Goal: Information Seeking & Learning: Check status

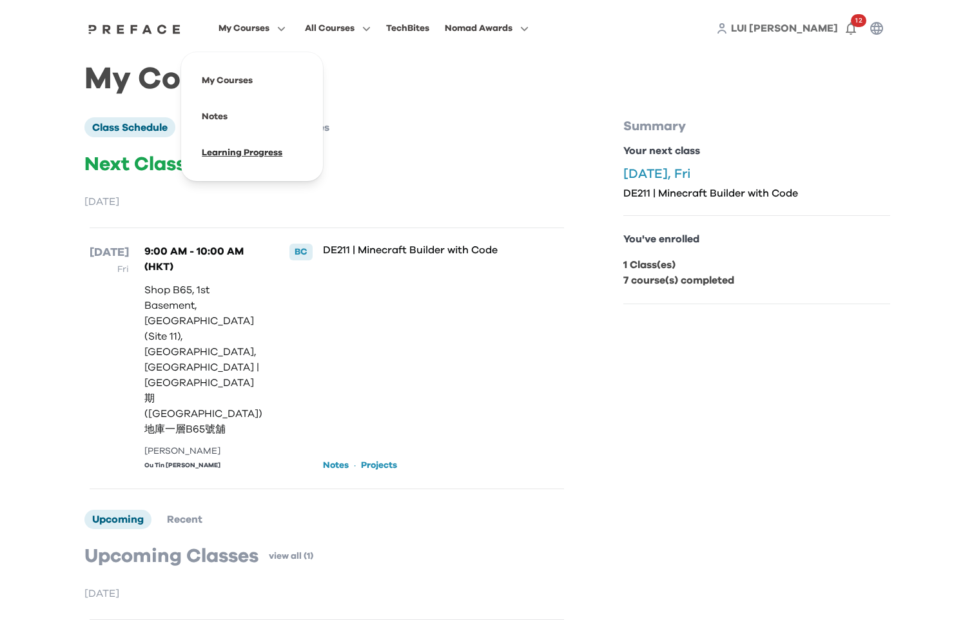
click at [264, 150] on span at bounding box center [252, 153] width 121 height 36
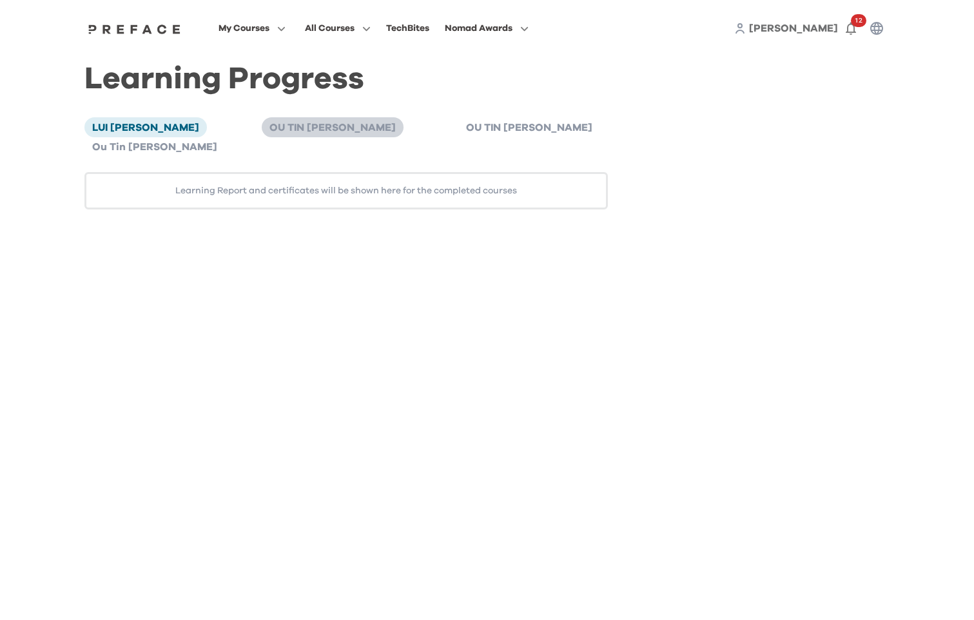
click at [270, 133] on span "OU TIN OCTAVIAN MAK" at bounding box center [333, 128] width 126 height 10
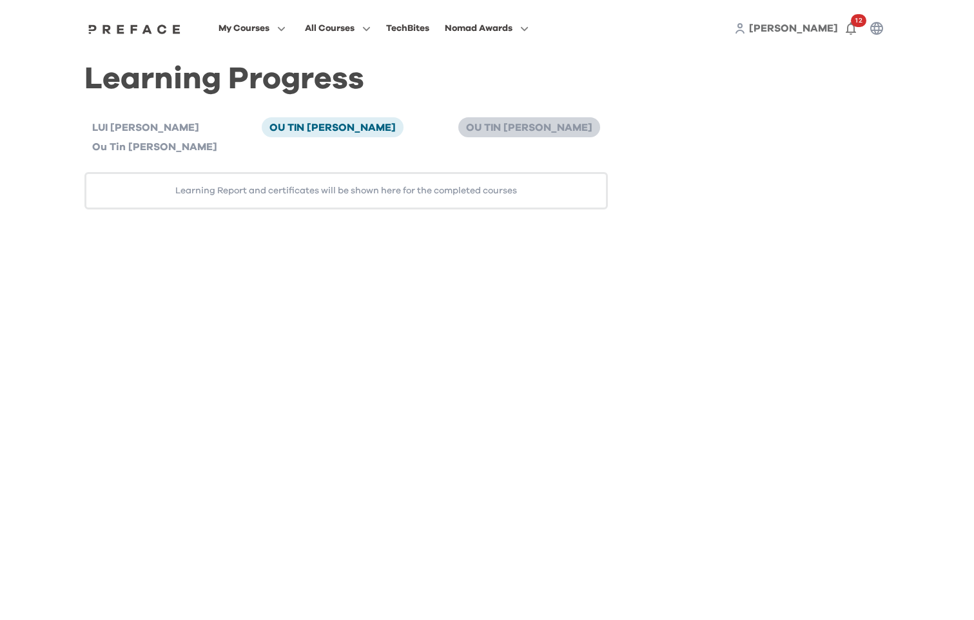
click at [466, 130] on span "OU TIN OCTAVIAN MAK" at bounding box center [529, 128] width 126 height 10
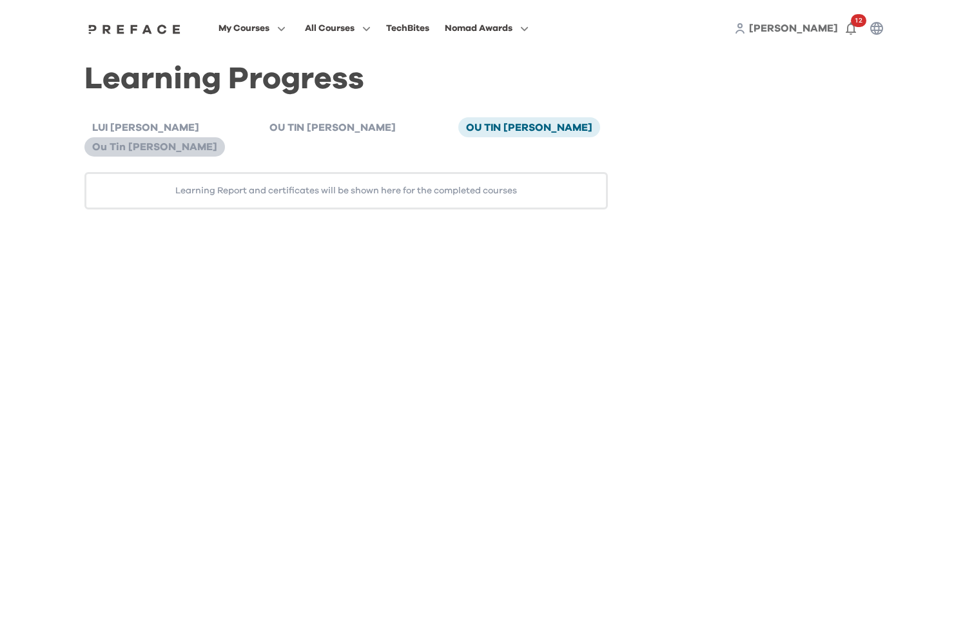
click at [217, 142] on span "Ou Tin [PERSON_NAME]" at bounding box center [154, 147] width 125 height 10
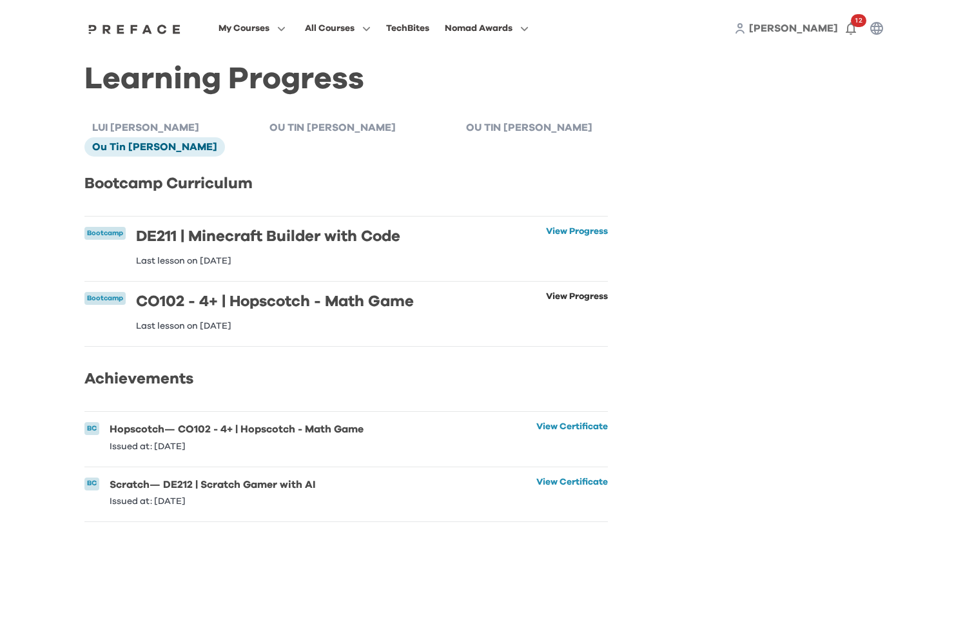
click at [582, 292] on link "View Progress" at bounding box center [577, 311] width 62 height 39
click at [563, 227] on link "View Progress" at bounding box center [577, 246] width 62 height 39
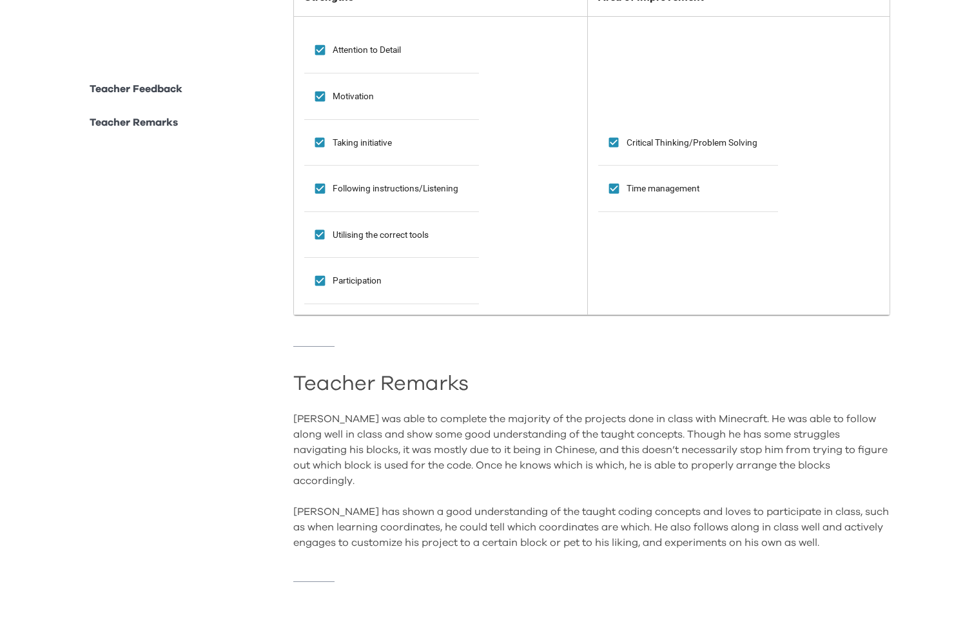
scroll to position [1141, 0]
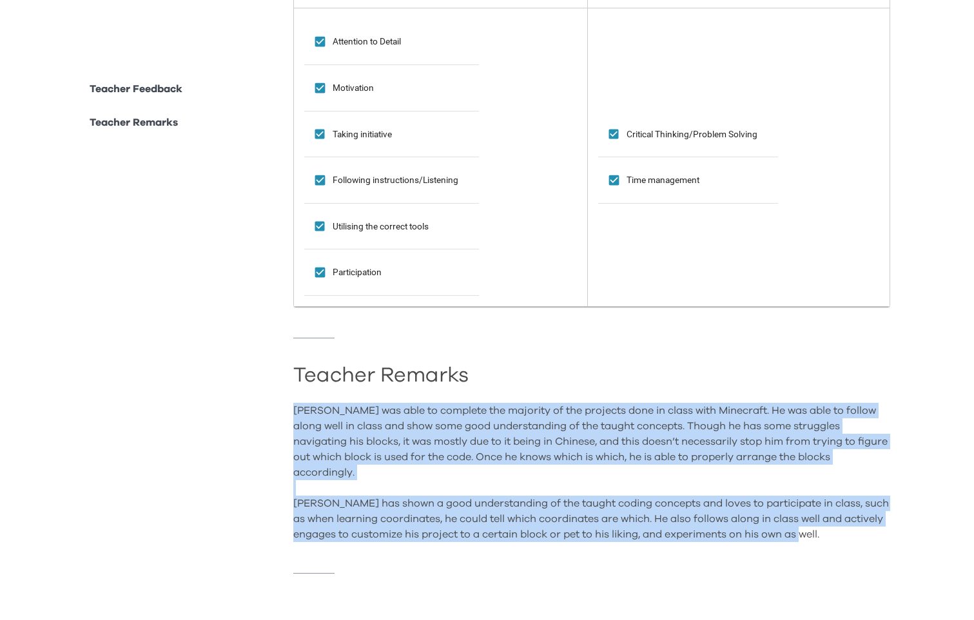
drag, startPoint x: 295, startPoint y: 403, endPoint x: 844, endPoint y: 528, distance: 562.9
click at [844, 528] on div "Octavian was able to complete the majority of the projects done in class with M…" at bounding box center [591, 472] width 597 height 139
copy div "Octavian was able to complete the majority of the projects done in class with M…"
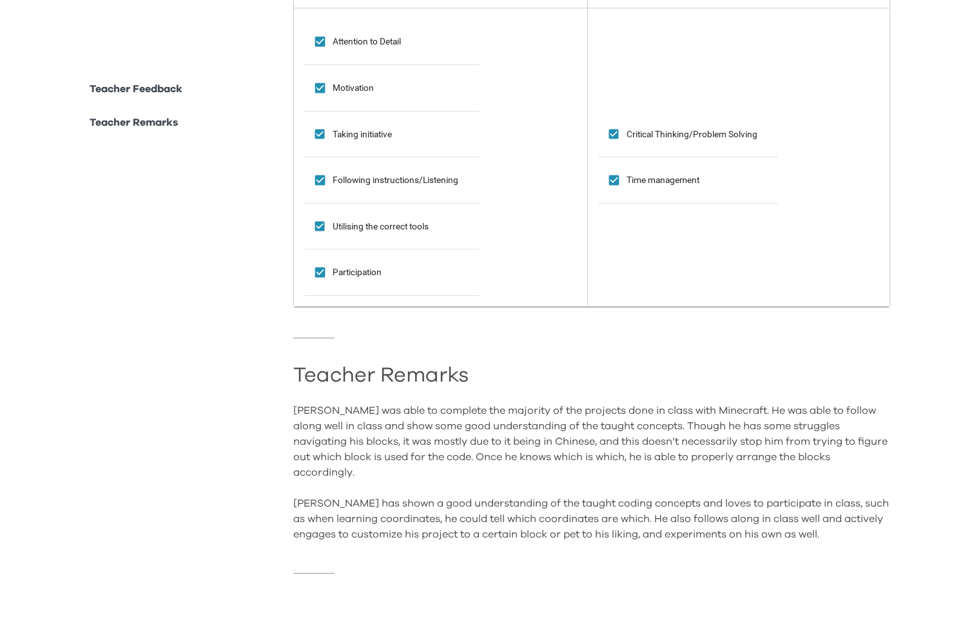
click at [825, 352] on div "Teacher Remarks Octavian was able to complete the majority of the projects done…" at bounding box center [591, 440] width 597 height 204
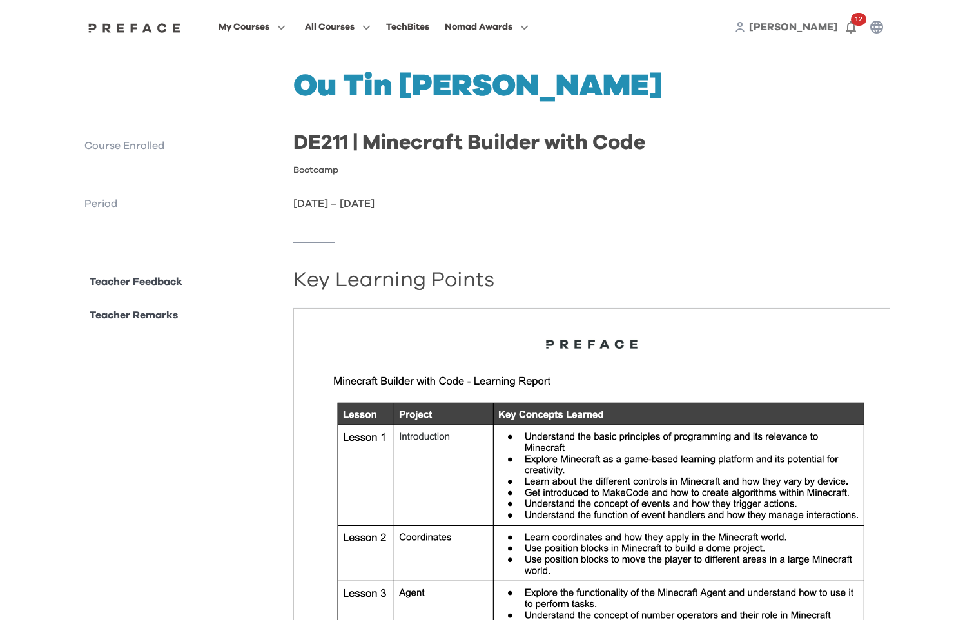
scroll to position [0, 0]
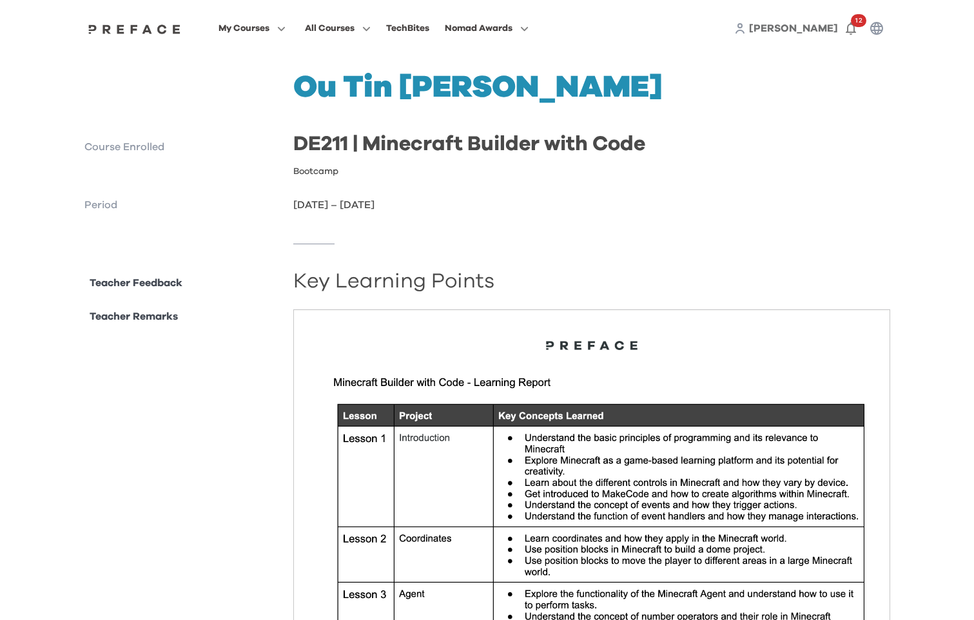
click at [736, 173] on div "Bootcamp" at bounding box center [591, 171] width 597 height 13
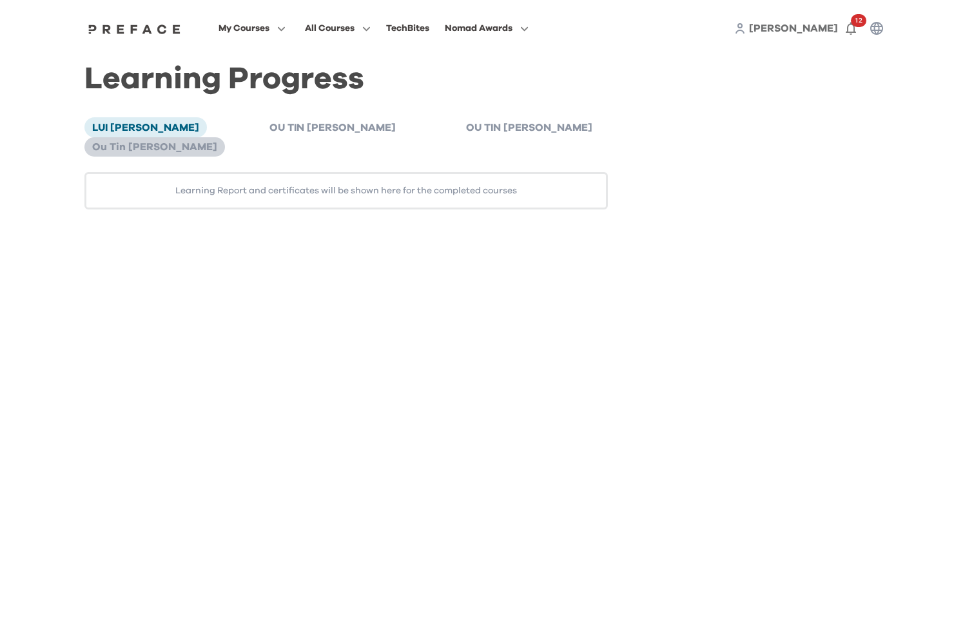
click at [217, 142] on span "Ou Tin [PERSON_NAME]" at bounding box center [154, 147] width 125 height 10
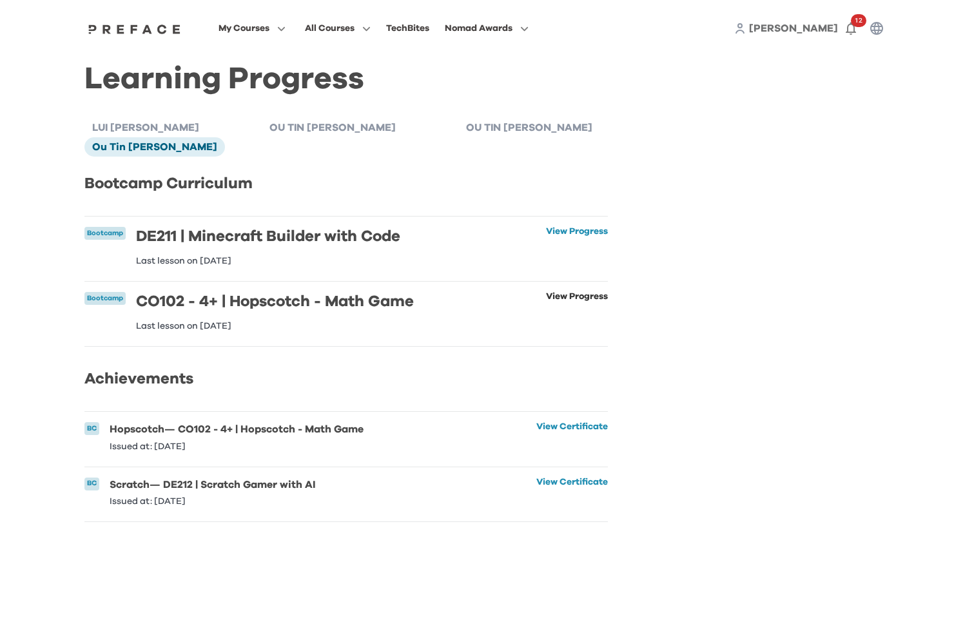
click at [582, 292] on link "View Progress" at bounding box center [577, 311] width 62 height 39
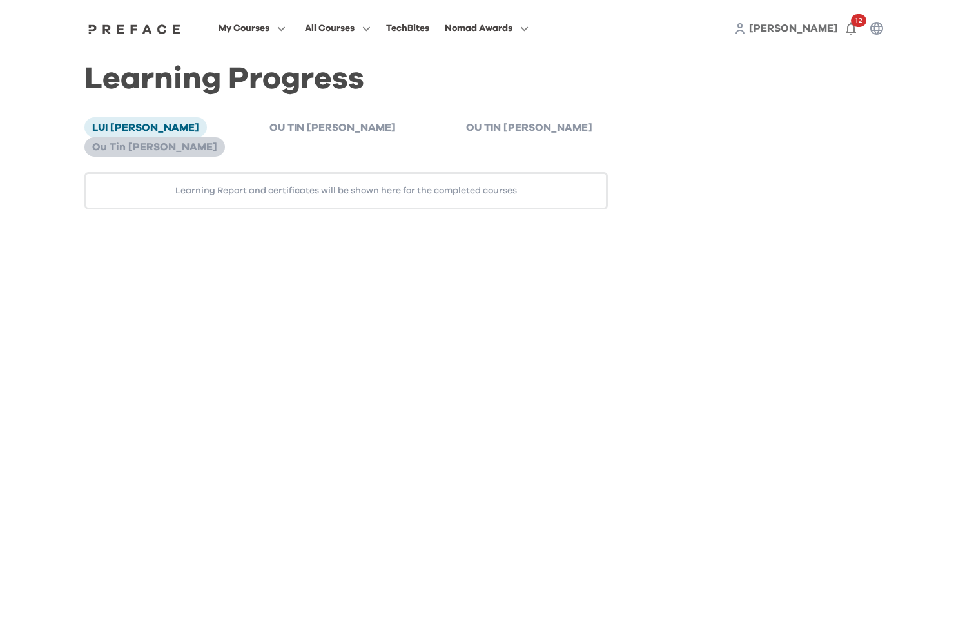
click at [217, 142] on span "Ou Tin [PERSON_NAME]" at bounding box center [154, 147] width 125 height 10
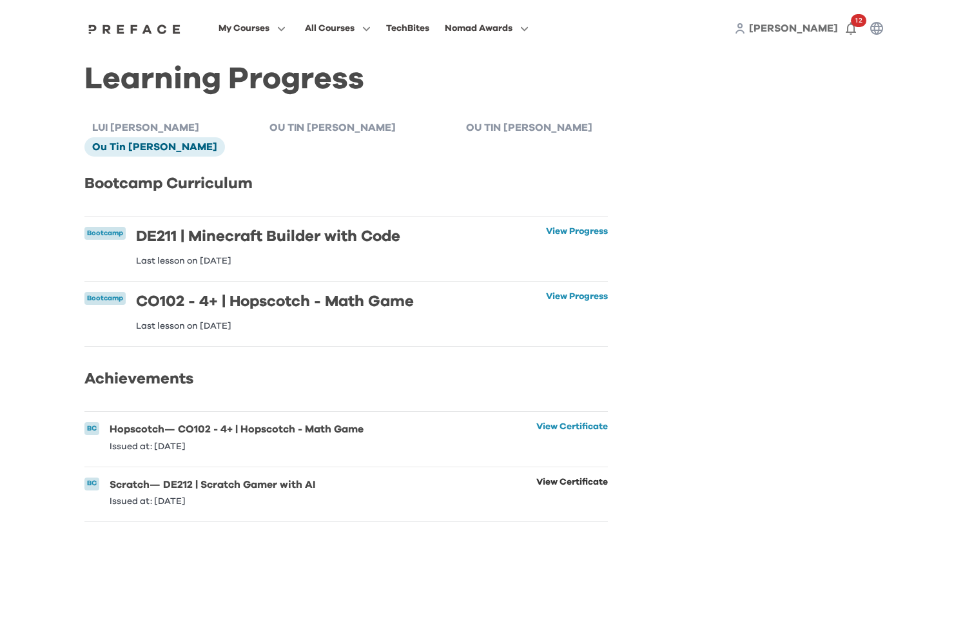
click at [587, 478] on link "View Certificate" at bounding box center [573, 492] width 72 height 28
click at [575, 422] on link "View Certificate" at bounding box center [573, 436] width 72 height 28
click at [597, 319] on li "Bootcamp CO102 - 4+ | Hopscotch - Math Game Last lesson on 02 Aug 2024 View Pro…" at bounding box center [346, 314] width 524 height 64
click at [466, 124] on span "OU TIN OCTAVIAN MAK" at bounding box center [529, 128] width 126 height 10
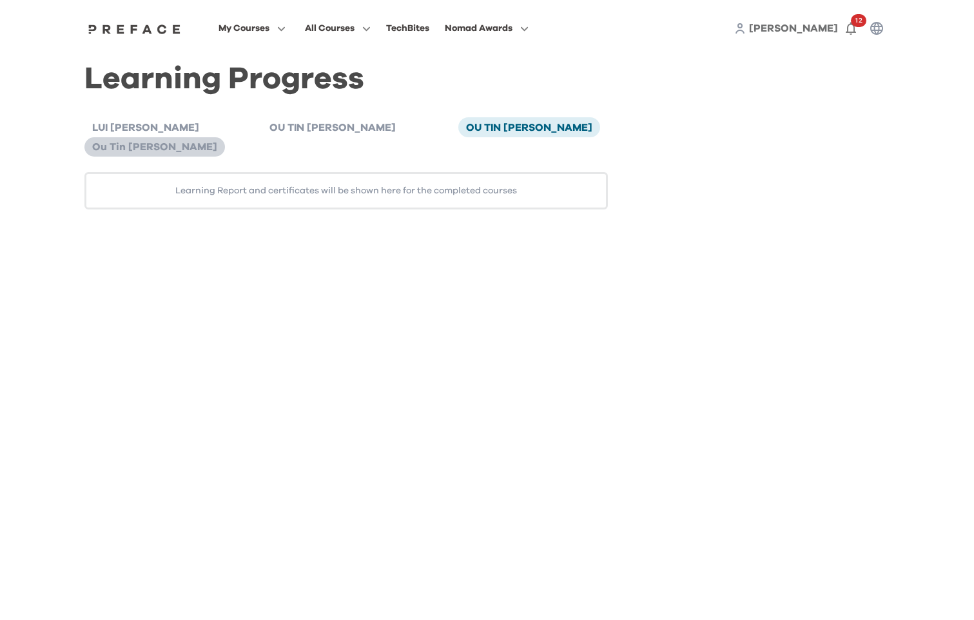
click at [217, 142] on span "Ou Tin [PERSON_NAME]" at bounding box center [154, 147] width 125 height 10
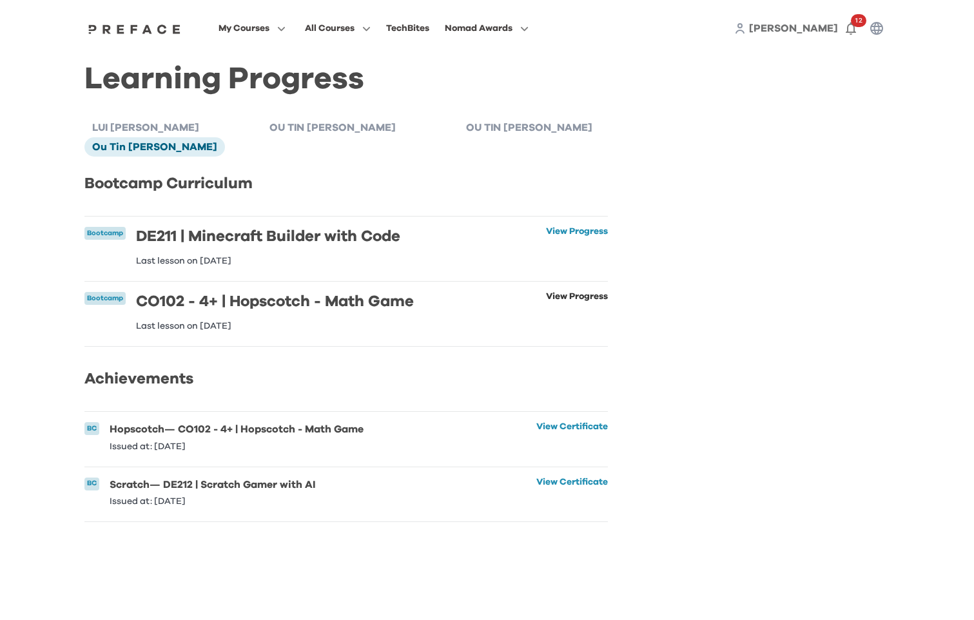
click at [567, 292] on link "View Progress" at bounding box center [577, 311] width 62 height 39
click at [466, 126] on span "OU TIN OCTAVIAN MAK" at bounding box center [529, 128] width 126 height 10
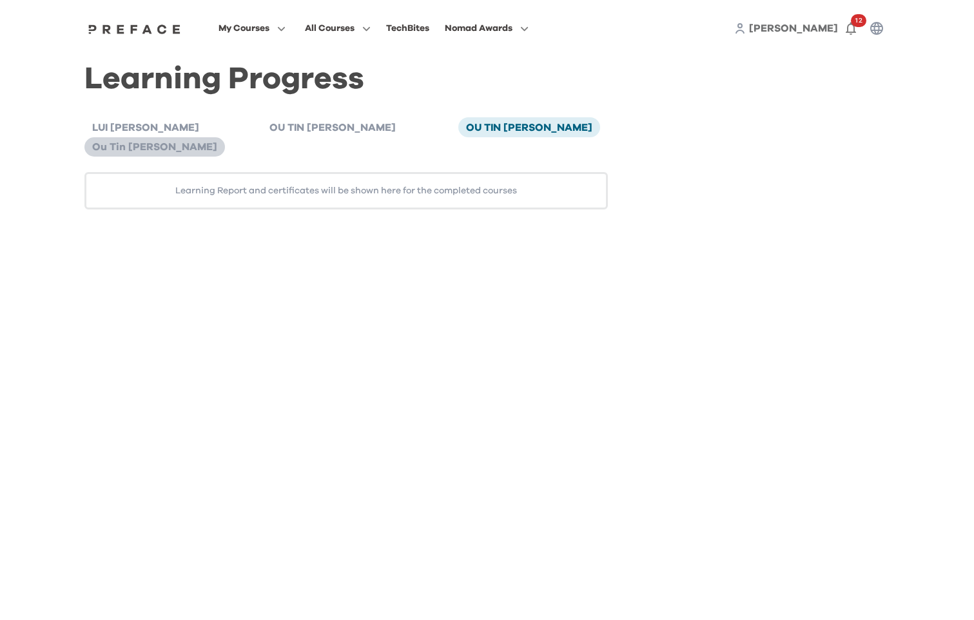
click at [217, 142] on span "Ou Tin [PERSON_NAME]" at bounding box center [154, 147] width 125 height 10
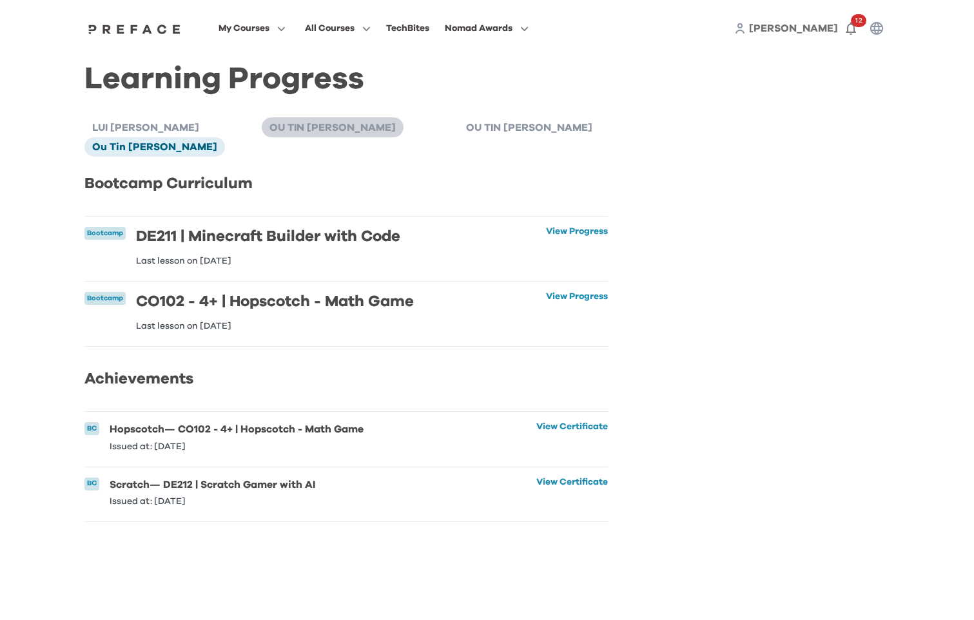
click at [262, 136] on li "OU TIN OCTAVIAN MAK" at bounding box center [333, 126] width 142 height 19
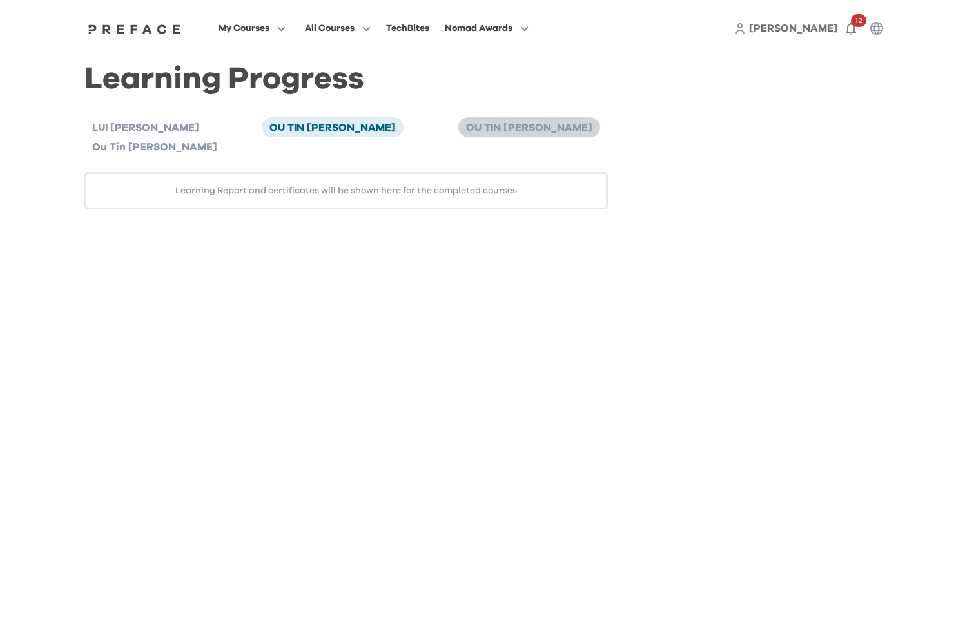
click at [466, 126] on span "OU TIN OCTAVIAN MAK" at bounding box center [529, 128] width 126 height 10
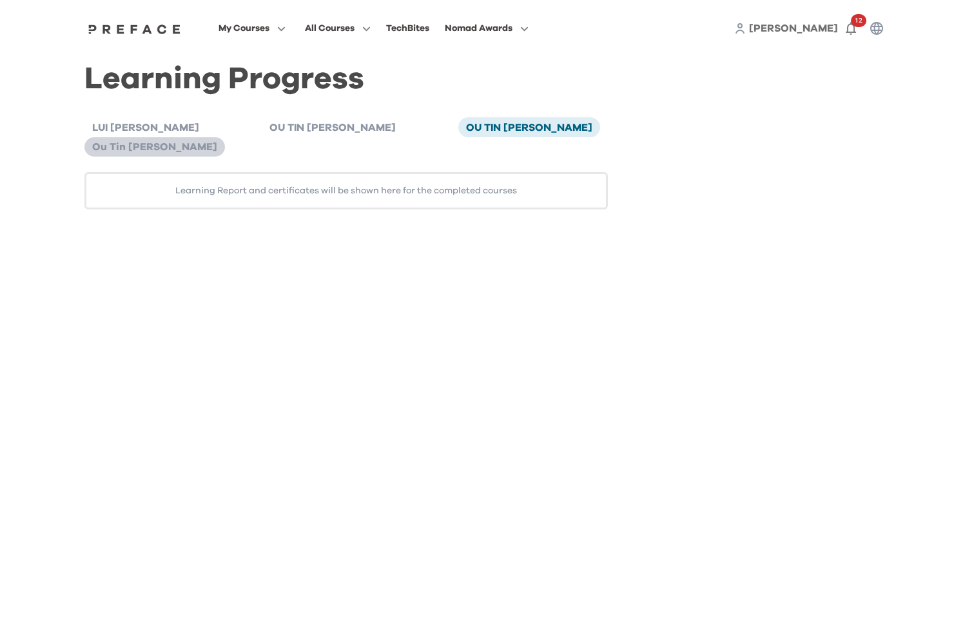
click at [217, 142] on span "Ou Tin [PERSON_NAME]" at bounding box center [154, 147] width 125 height 10
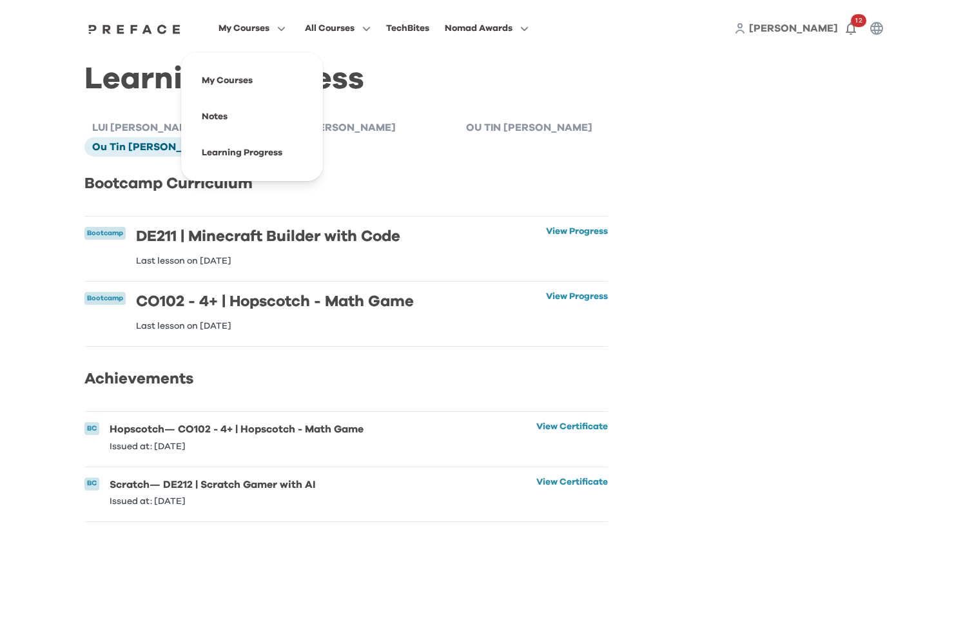
click at [244, 34] on span "My Courses" at bounding box center [244, 28] width 51 height 15
click at [235, 158] on span at bounding box center [252, 153] width 121 height 36
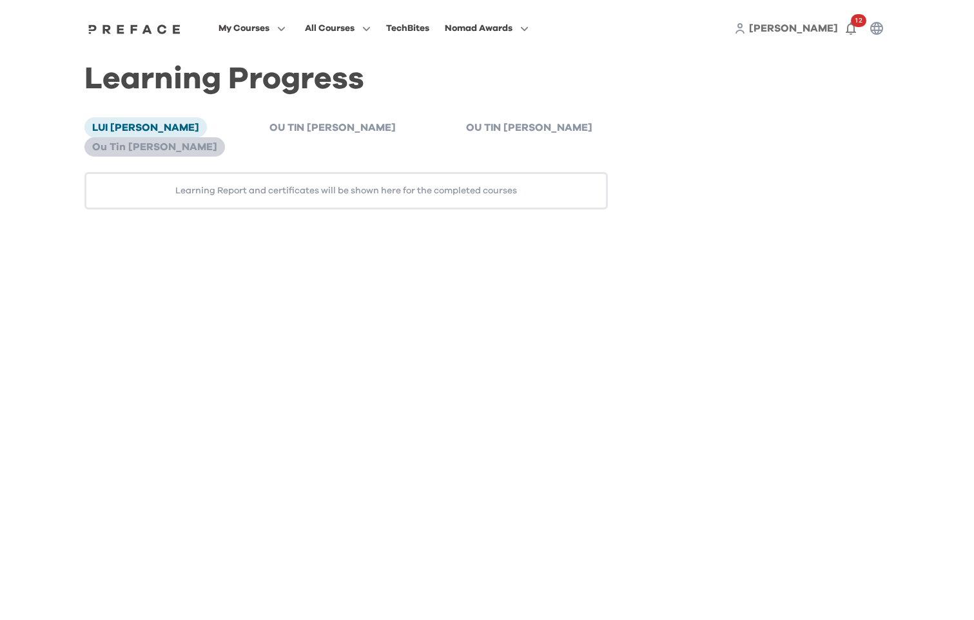
click at [217, 142] on span "Ou Tin [PERSON_NAME]" at bounding box center [154, 147] width 125 height 10
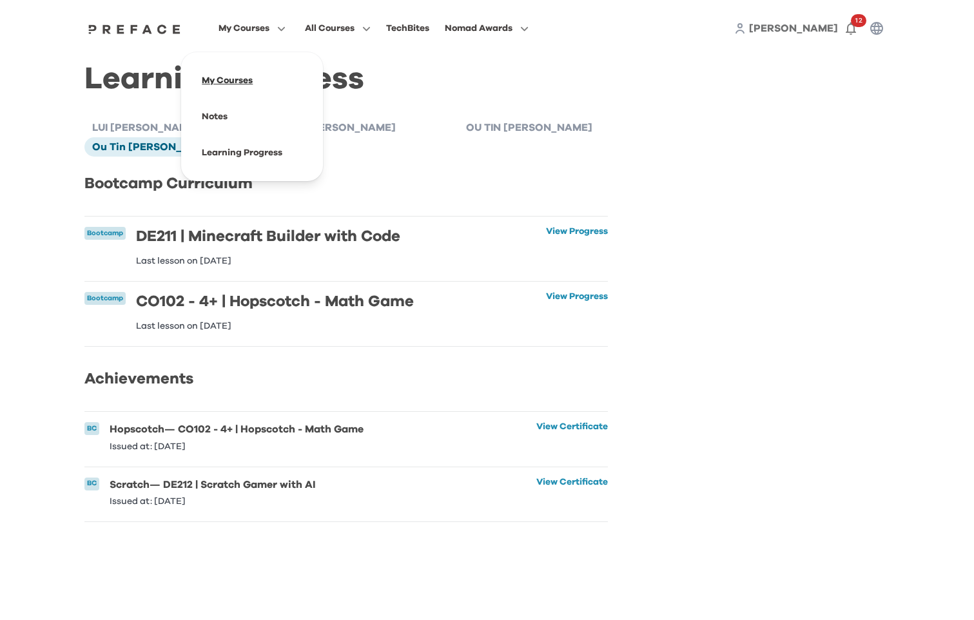
click at [237, 81] on span at bounding box center [252, 81] width 121 height 36
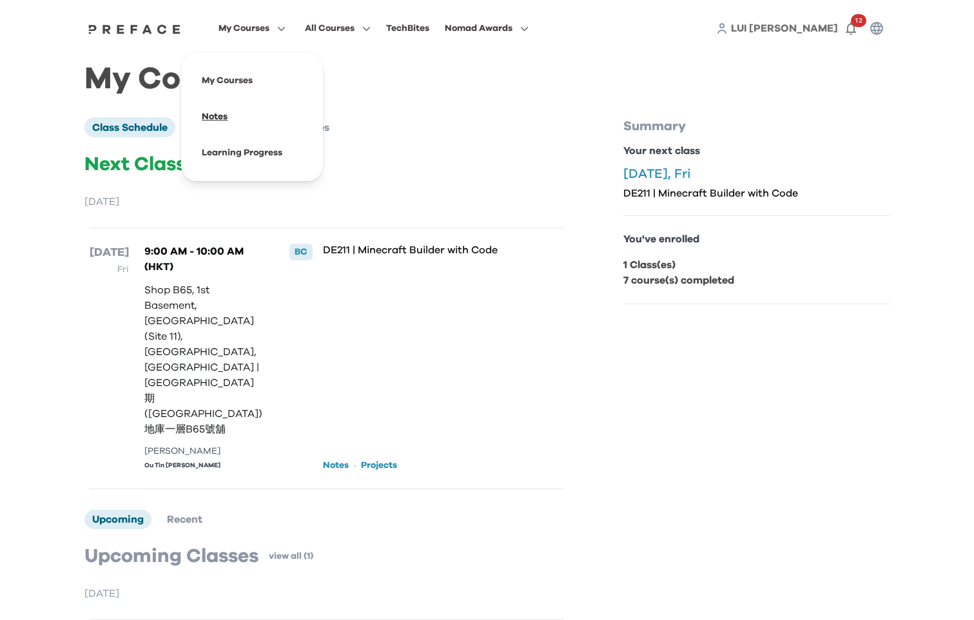
click at [222, 124] on span at bounding box center [252, 117] width 121 height 36
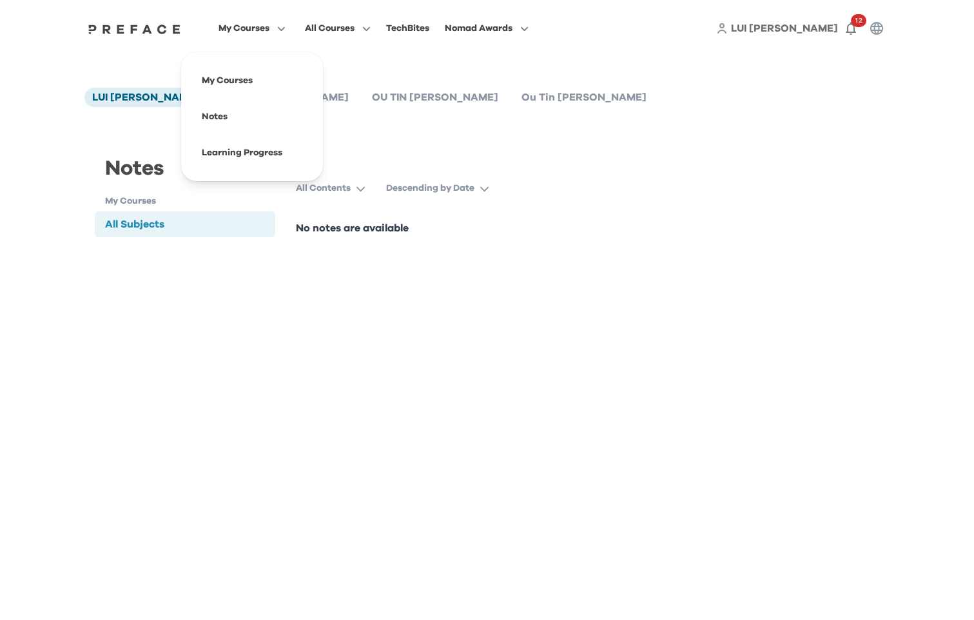
click at [281, 25] on icon "button" at bounding box center [279, 29] width 14 height 10
click at [248, 157] on span at bounding box center [252, 153] width 121 height 36
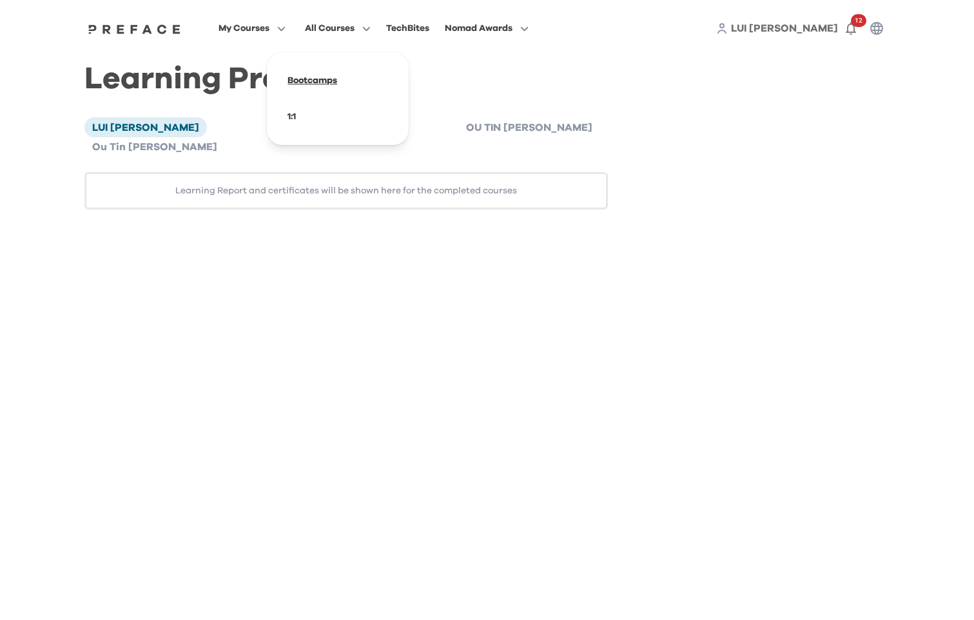
click at [321, 81] on span at bounding box center [337, 81] width 121 height 36
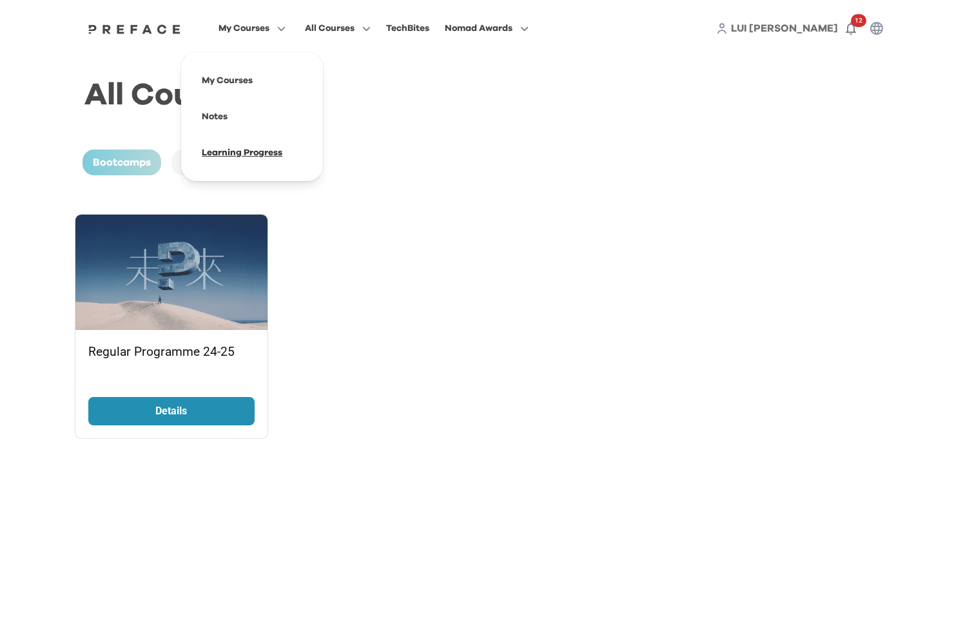
click at [242, 152] on span at bounding box center [252, 153] width 121 height 36
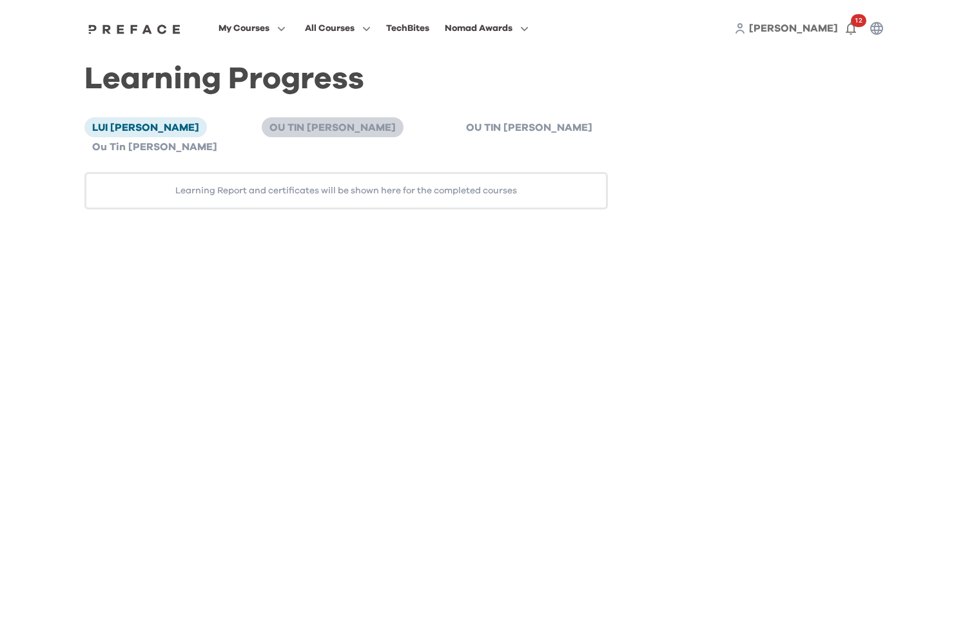
click at [270, 131] on span "OU TIN [PERSON_NAME]" at bounding box center [333, 128] width 126 height 10
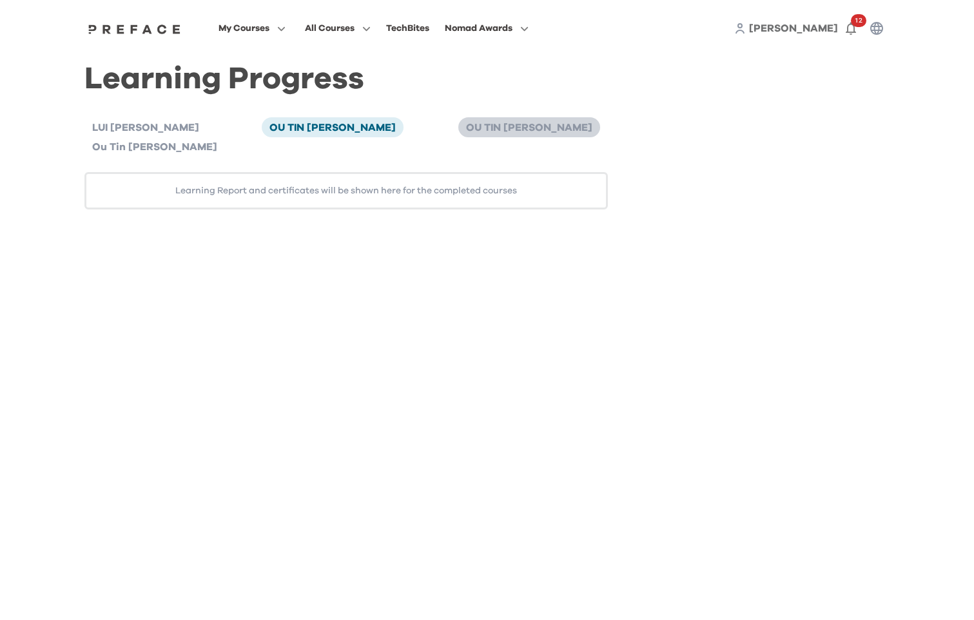
click at [466, 126] on span "OU TIN [PERSON_NAME]" at bounding box center [529, 128] width 126 height 10
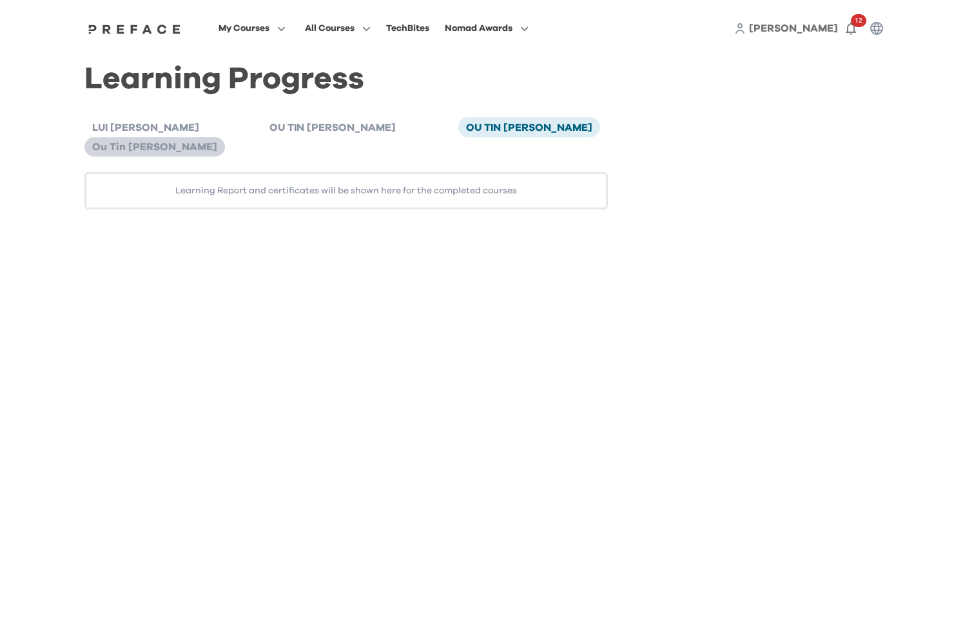
click at [217, 142] on span "Ou Tin [PERSON_NAME]" at bounding box center [154, 147] width 125 height 10
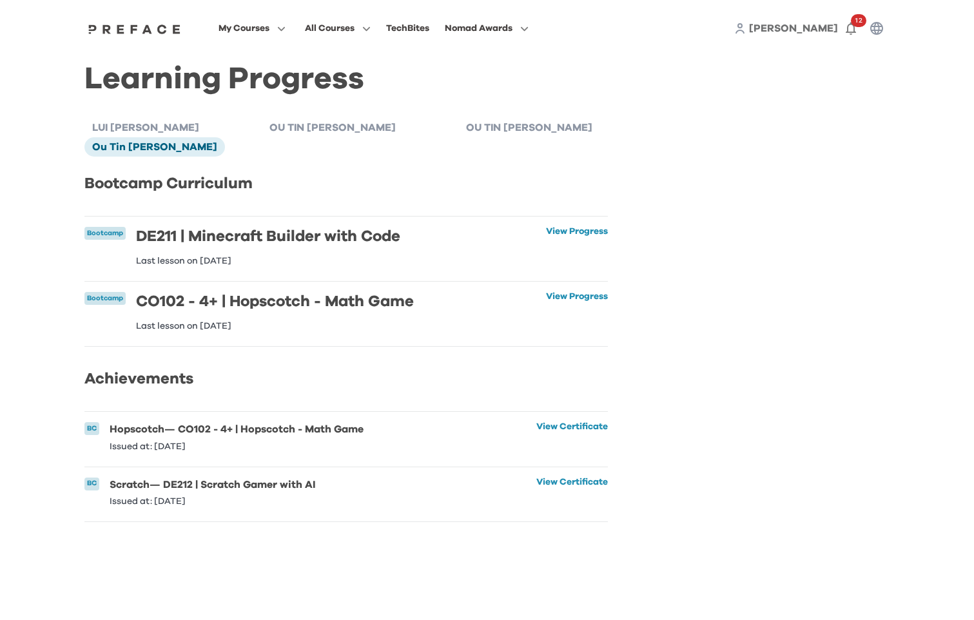
click at [740, 215] on div "Learning Progress LUI YING CHU OU TIN OCTAVIAN MAK OU TIN OCTAVIAN MAK Ou Tin O…" at bounding box center [487, 297] width 806 height 450
click at [727, 167] on div "Learning Progress LUI YING CHU OU TIN OCTAVIAN MAK OU TIN OCTAVIAN MAK Ou Tin O…" at bounding box center [487, 297] width 806 height 450
click at [718, 390] on div "Learning Progress LUI YING CHU OU TIN OCTAVIAN MAK OU TIN OCTAVIAN MAK Ou Tin O…" at bounding box center [487, 297] width 806 height 450
click at [835, 382] on div "Learning Progress LUI YING CHU OU TIN OCTAVIAN MAK OU TIN OCTAVIAN MAK Ou Tin O…" at bounding box center [487, 297] width 806 height 450
click at [847, 32] on icon "button" at bounding box center [851, 29] width 10 height 13
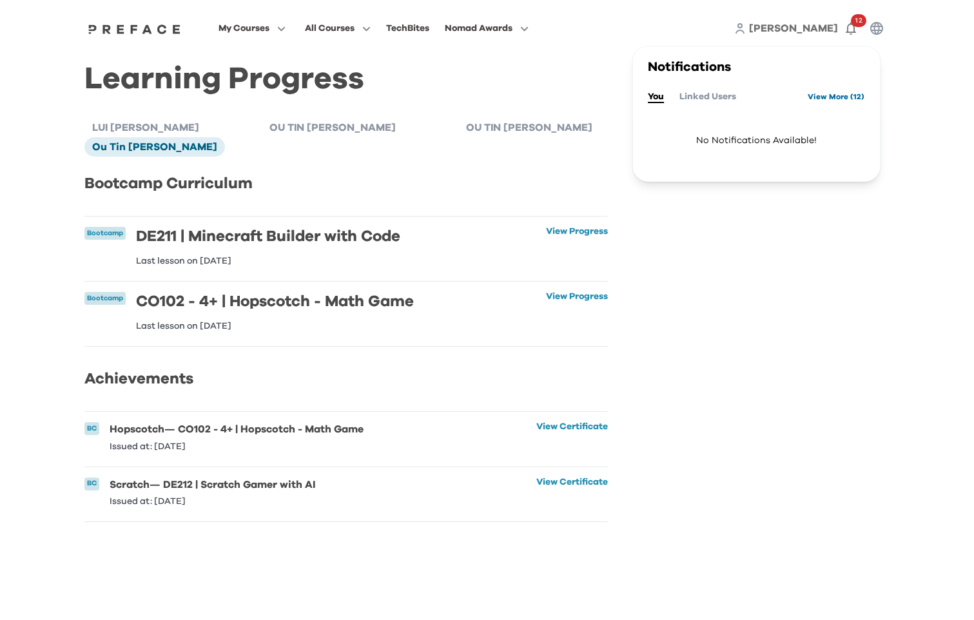
click at [835, 99] on link "View More ( 12 )" at bounding box center [836, 96] width 57 height 21
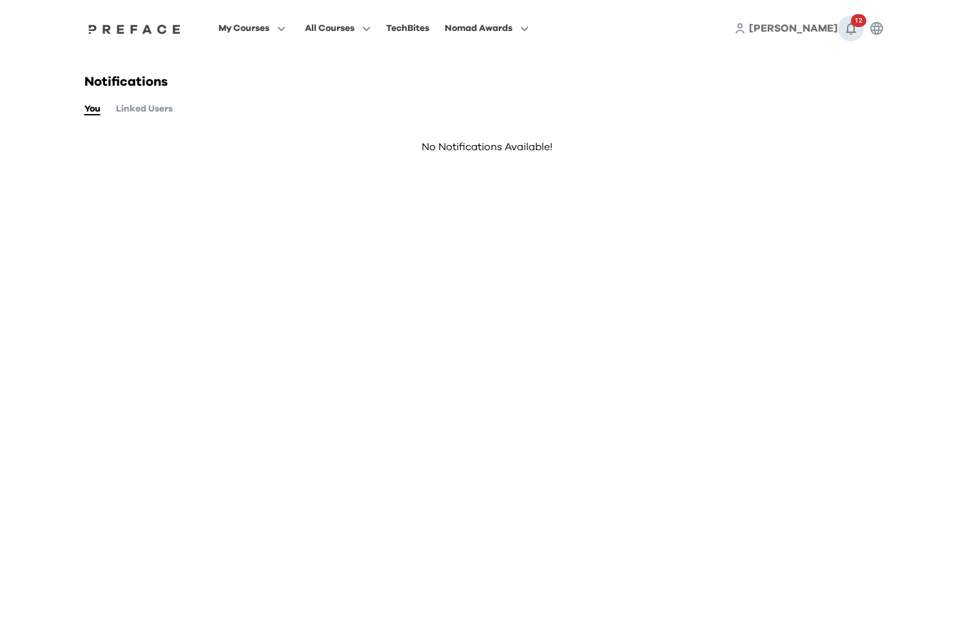
click at [851, 30] on icon "button" at bounding box center [851, 28] width 15 height 15
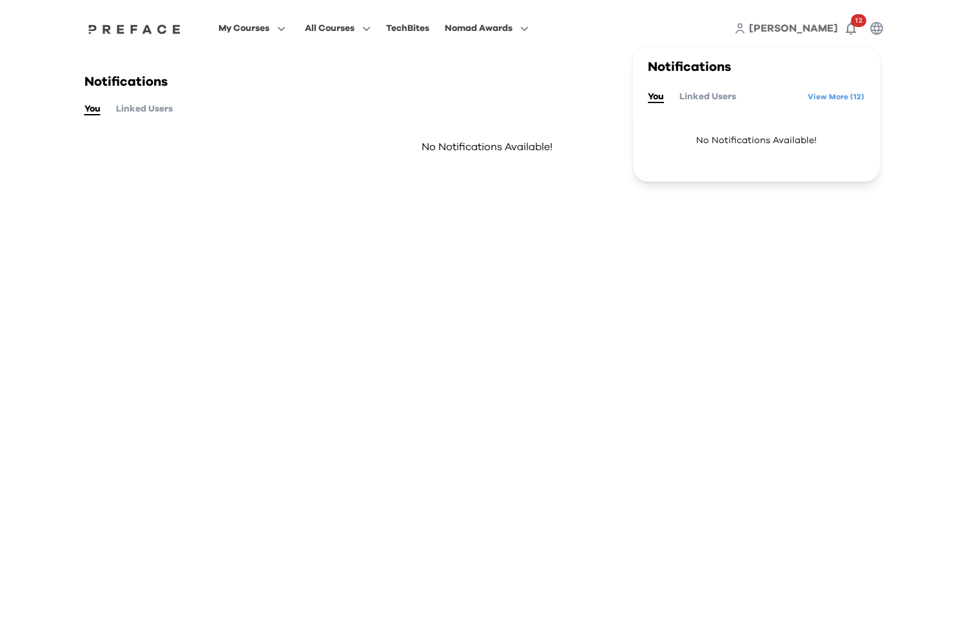
click at [658, 100] on button "You" at bounding box center [656, 97] width 16 height 14
click at [302, 168] on div "Notifications You Linked Users No Notifications Available!" at bounding box center [487, 130] width 825 height 147
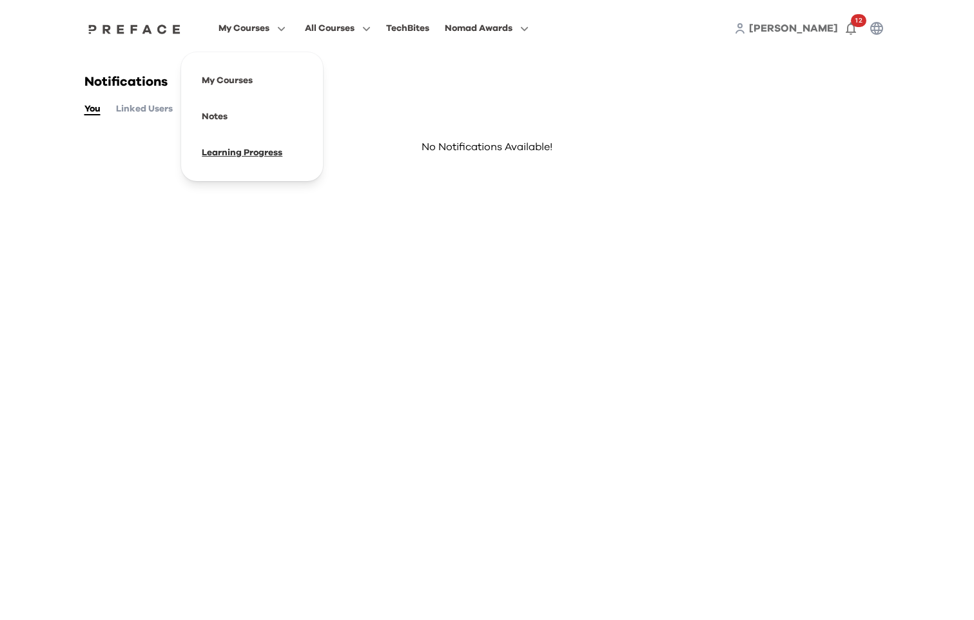
click at [244, 155] on span at bounding box center [252, 153] width 121 height 36
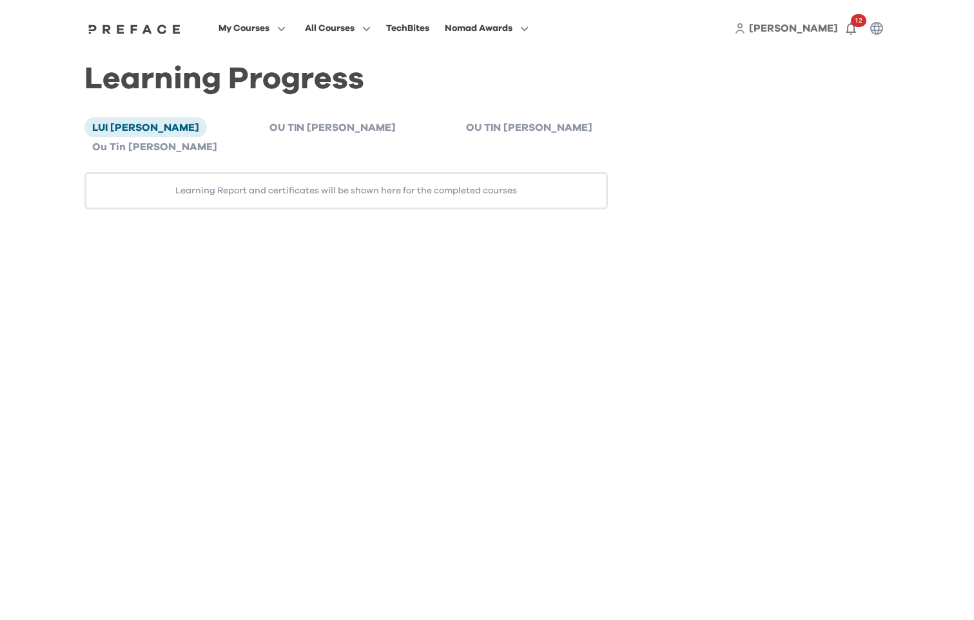
click at [534, 137] on div "LUI [PERSON_NAME] OU [PERSON_NAME] OU TIN [PERSON_NAME] Ou Tin [PERSON_NAME] Le…" at bounding box center [346, 163] width 524 height 92
click at [217, 142] on span "Ou Tin [PERSON_NAME]" at bounding box center [154, 147] width 125 height 10
